Goal: Transaction & Acquisition: Purchase product/service

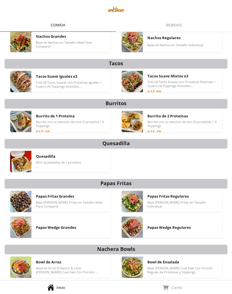
scroll to position [17, 0]
click at [67, 44] on span "Base de Nachos en Tamaño Ideal Para Compartir" at bounding box center [71, 44] width 70 height 8
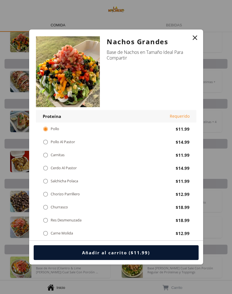
click at [45, 141] on div "" at bounding box center [46, 142] width 6 height 6
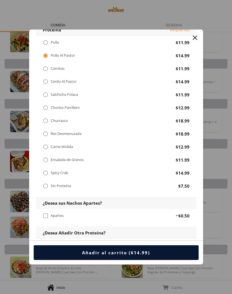
scroll to position [81, 0]
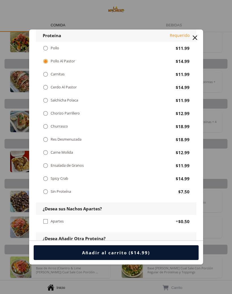
click at [195, 37] on div "" at bounding box center [195, 38] width 8 height 8
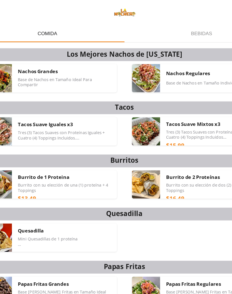
click at [148, 57] on span "Nachos Regulares" at bounding box center [164, 54] width 33 height 5
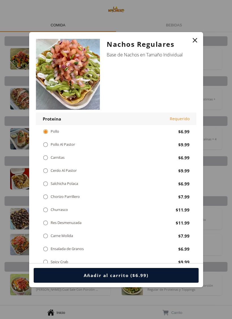
click at [46, 144] on div "" at bounding box center [46, 144] width 6 height 6
click at [43, 169] on div "" at bounding box center [46, 170] width 6 height 6
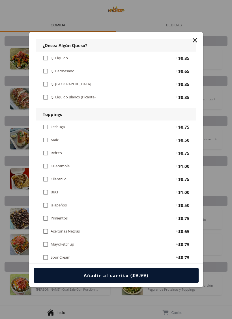
scroll to position [358, 0]
click at [46, 149] on div "" at bounding box center [46, 152] width 6 height 6
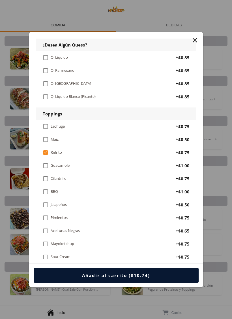
click at [44, 162] on div "" at bounding box center [46, 165] width 6 height 6
click at [44, 175] on div "" at bounding box center [46, 178] width 6 height 6
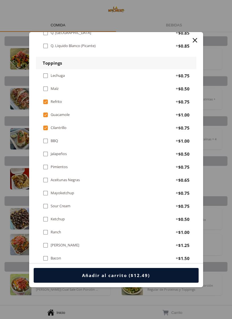
scroll to position [417, 0]
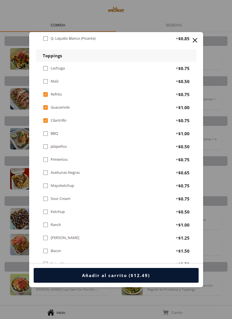
click at [46, 195] on div "" at bounding box center [46, 198] width 6 height 6
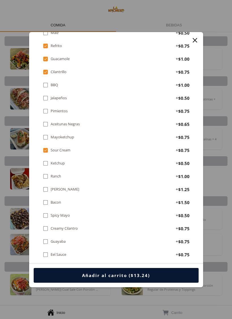
scroll to position [469, 0]
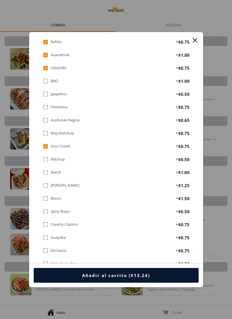
click at [47, 182] on div "" at bounding box center [46, 185] width 6 height 6
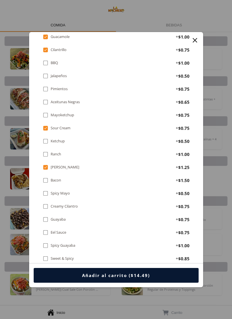
scroll to position [490, 0]
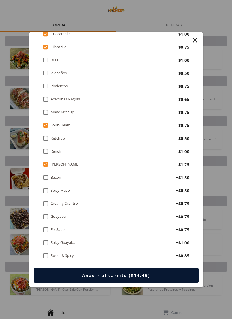
click at [46, 200] on div "" at bounding box center [46, 203] width 6 height 6
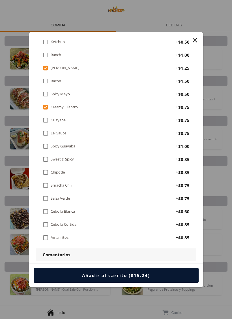
scroll to position [588, 0]
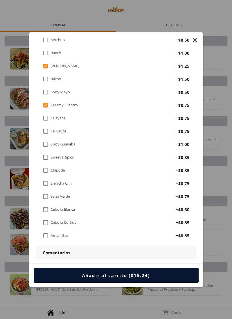
click at [46, 193] on div "" at bounding box center [46, 196] width 6 height 6
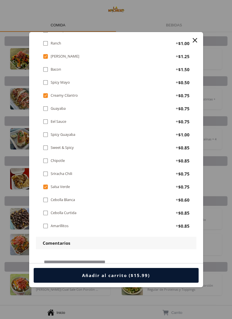
scroll to position [608, 0]
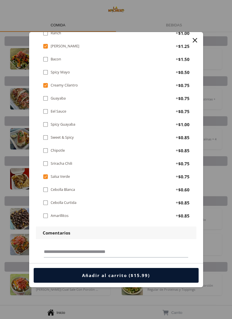
click at [45, 199] on div "" at bounding box center [46, 202] width 6 height 6
click at [197, 42] on div "" at bounding box center [195, 40] width 8 height 8
